Goal: Task Accomplishment & Management: Use online tool/utility

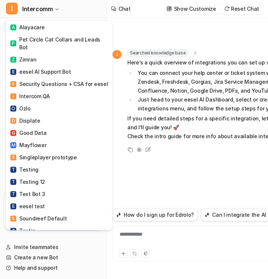
scroll to position [332, 0]
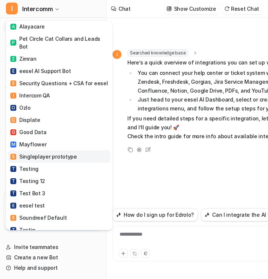
click at [50, 154] on link "S Singleplayer prototype" at bounding box center [59, 156] width 102 height 12
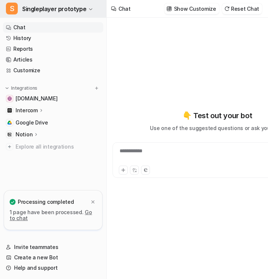
click at [49, 10] on span "Singleplayer prototype" at bounding box center [54, 9] width 64 height 10
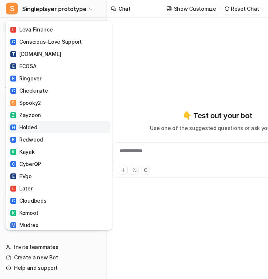
scroll to position [37, 0]
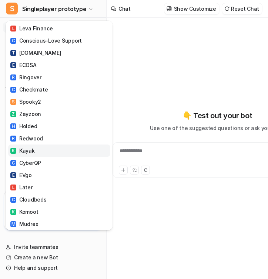
click at [40, 146] on link "K Kayak" at bounding box center [59, 150] width 102 height 12
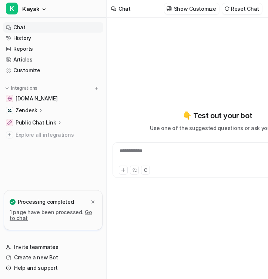
click at [39, 107] on div "Zendesk" at bounding box center [30, 110] width 28 height 7
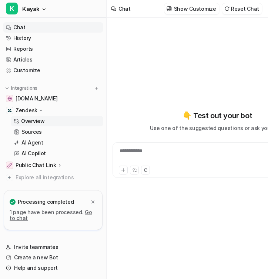
click at [49, 121] on link "Overview" at bounding box center [57, 121] width 93 height 10
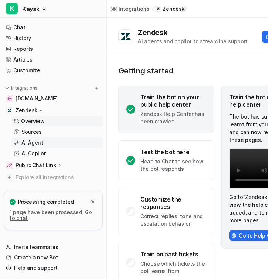
click at [44, 143] on link "AI Agent" at bounding box center [57, 142] width 93 height 10
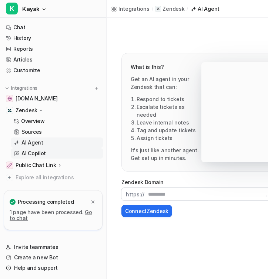
click at [39, 151] on p "AI Copilot" at bounding box center [33, 153] width 24 height 7
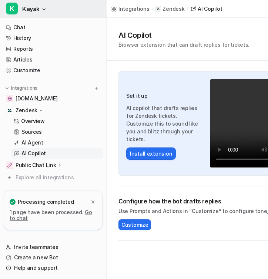
click at [35, 9] on span "Kayak" at bounding box center [30, 9] width 17 height 10
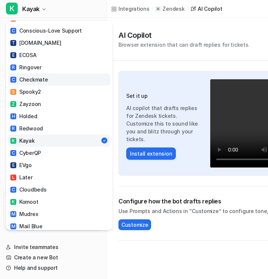
scroll to position [48, 0]
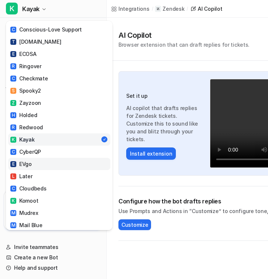
click at [35, 164] on link "E EVgo" at bounding box center [59, 164] width 102 height 12
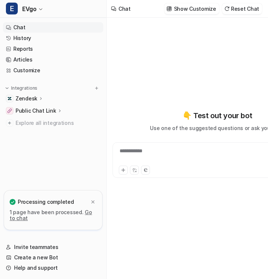
click at [34, 97] on p "Zendesk" at bounding box center [27, 98] width 22 height 7
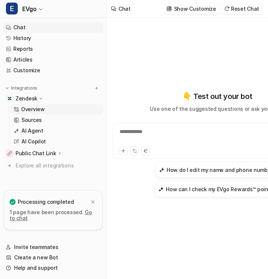
click at [47, 112] on link "Overview" at bounding box center [57, 109] width 93 height 10
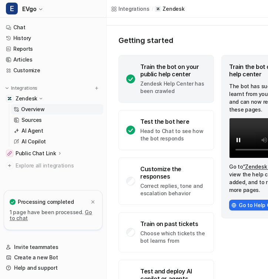
scroll to position [69, 0]
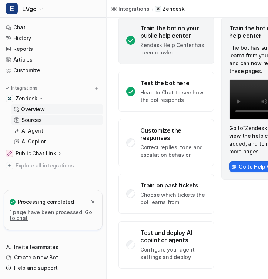
click at [51, 122] on link "Sources" at bounding box center [57, 120] width 93 height 10
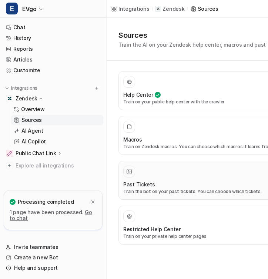
click at [162, 178] on div "Past Tickets Train the bot on your past tickets. You can choose which tickets." at bounding box center [217, 179] width 189 height 29
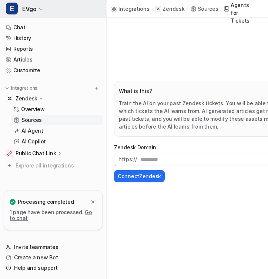
click at [29, 6] on span "EVgo" at bounding box center [29, 9] width 14 height 10
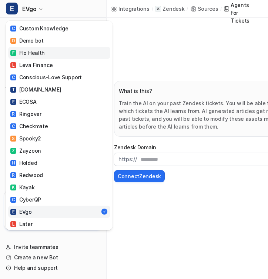
click at [57, 51] on link "F Flo Health" at bounding box center [59, 53] width 102 height 12
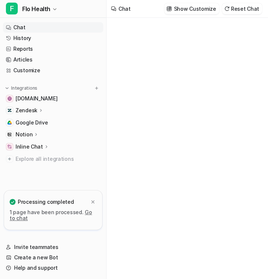
click at [52, 111] on div "Zendesk" at bounding box center [53, 110] width 100 height 10
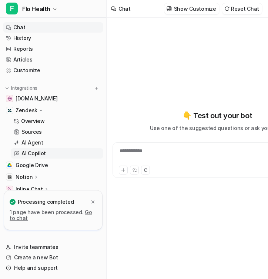
click at [46, 151] on link "AI Copilot" at bounding box center [57, 153] width 93 height 10
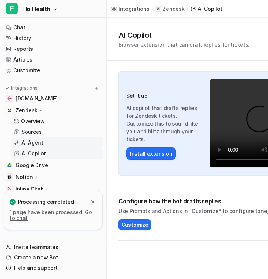
click at [47, 143] on link "AI Agent" at bounding box center [57, 142] width 93 height 10
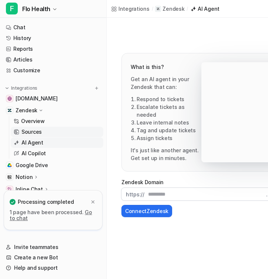
click at [34, 129] on p "Sources" at bounding box center [31, 131] width 20 height 7
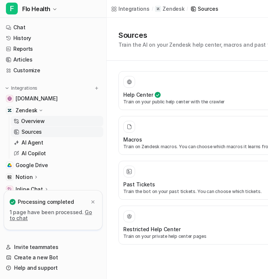
click at [38, 120] on p "Overview" at bounding box center [33, 120] width 24 height 7
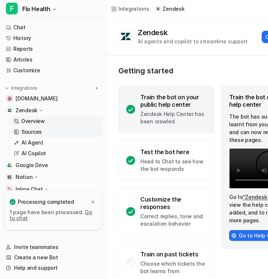
click at [38, 136] on link "Sources" at bounding box center [57, 132] width 93 height 10
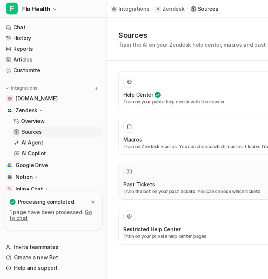
click at [134, 185] on h3 "Past Tickets" at bounding box center [139, 184] width 32 height 8
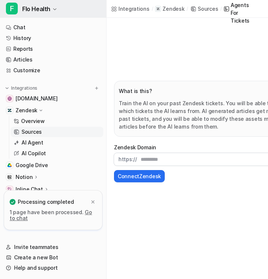
click at [17, 10] on span "F" at bounding box center [12, 9] width 12 height 12
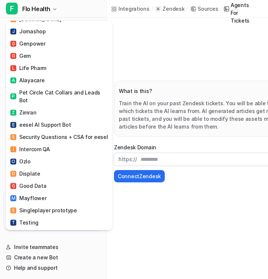
scroll to position [278, 0]
click at [150, 55] on div "F Flo Health C Custom Knowledge D Demo bot F Flo Health L Leva Finance C Consci…" at bounding box center [134, 139] width 268 height 279
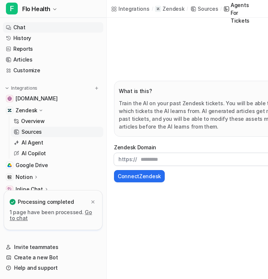
click at [23, 23] on link "Chat" at bounding box center [53, 27] width 100 height 10
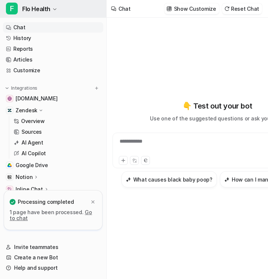
click at [15, 12] on span "F" at bounding box center [12, 9] width 12 height 12
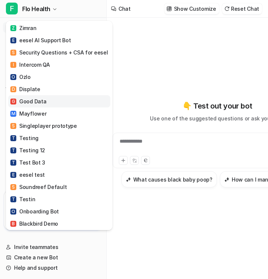
scroll to position [363, 0]
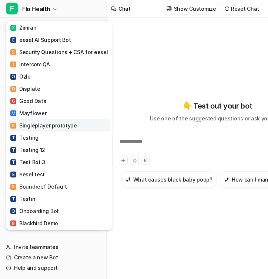
click at [60, 119] on link "S Singleplayer prototype" at bounding box center [59, 125] width 102 height 12
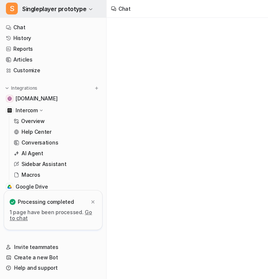
click at [30, 4] on span "Singleplayer prototype" at bounding box center [54, 9] width 64 height 10
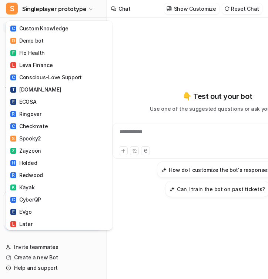
click at [154, 67] on div "S Singleplayer prototype C Custom Knowledge D Demo bot F Flo Health L Leva Fina…" at bounding box center [134, 139] width 268 height 279
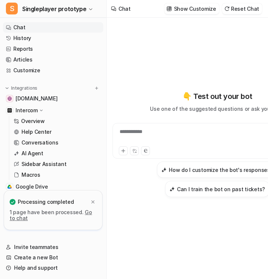
click at [58, 19] on div "S Singleplayer prototype Chat History Reports Articles Customize Integrations […" at bounding box center [53, 139] width 107 height 279
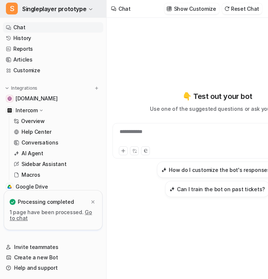
click at [62, 10] on span "Singleplayer prototype" at bounding box center [54, 9] width 64 height 10
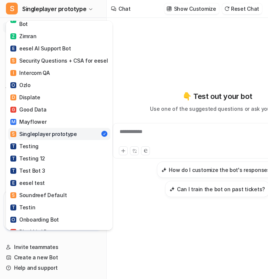
scroll to position [497, 0]
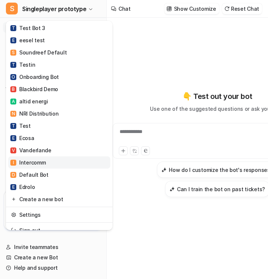
click at [51, 156] on link "I Intercomm" at bounding box center [59, 162] width 102 height 12
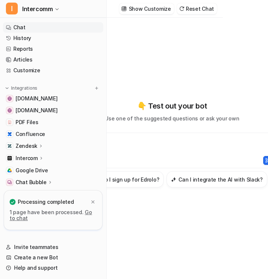
scroll to position [0, 61]
